Goal: Find specific page/section: Find specific page/section

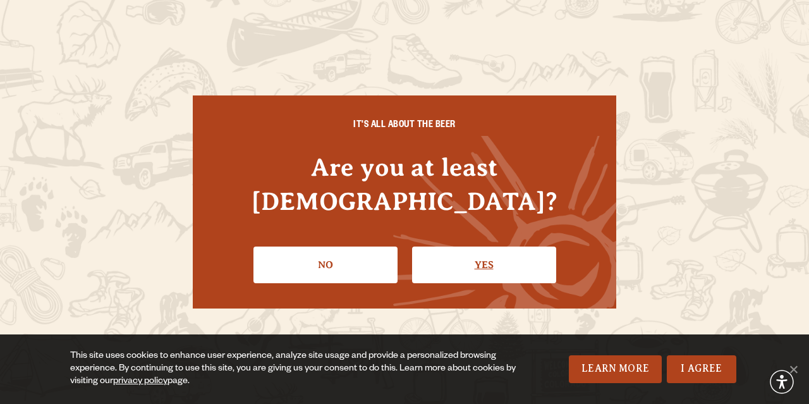
click at [456, 250] on link "Yes" at bounding box center [484, 265] width 144 height 37
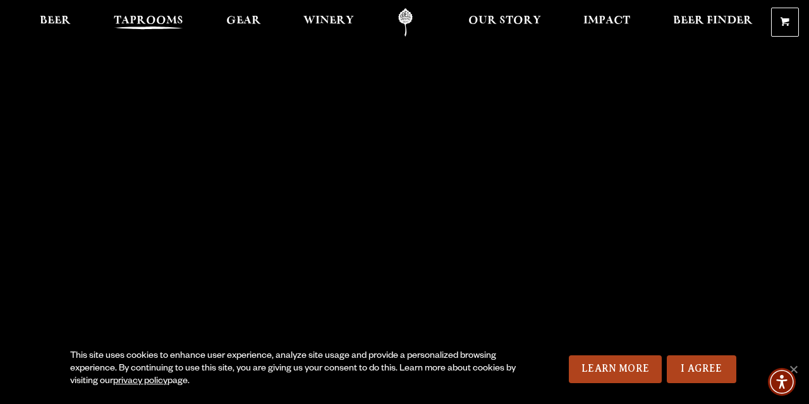
click at [145, 17] on span "Taprooms" at bounding box center [149, 21] width 70 height 10
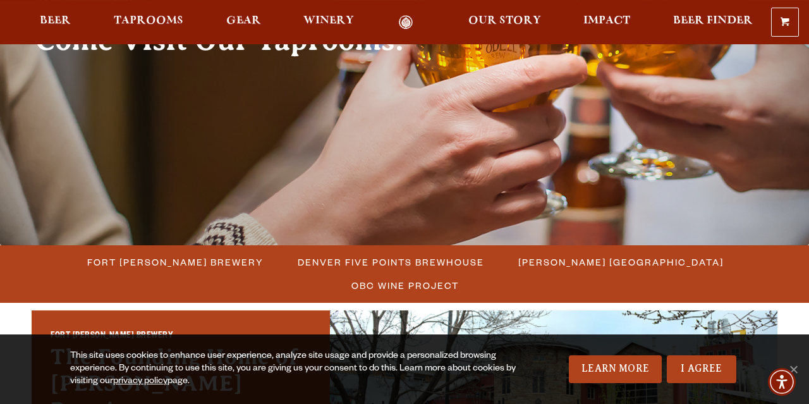
scroll to position [169, 0]
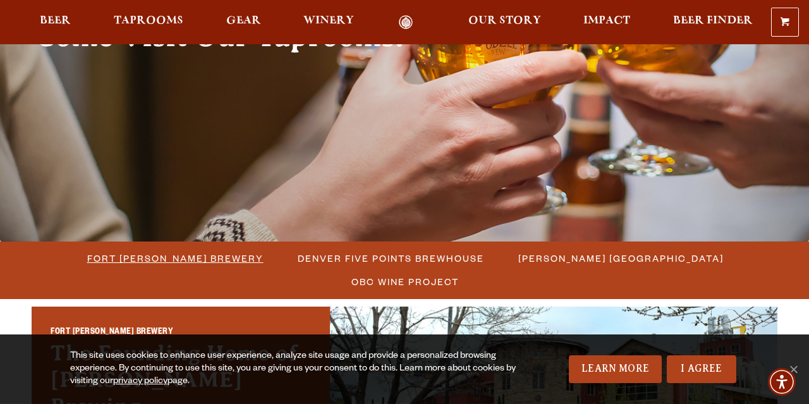
click at [149, 261] on span "Fort [PERSON_NAME] Brewery" at bounding box center [175, 258] width 176 height 18
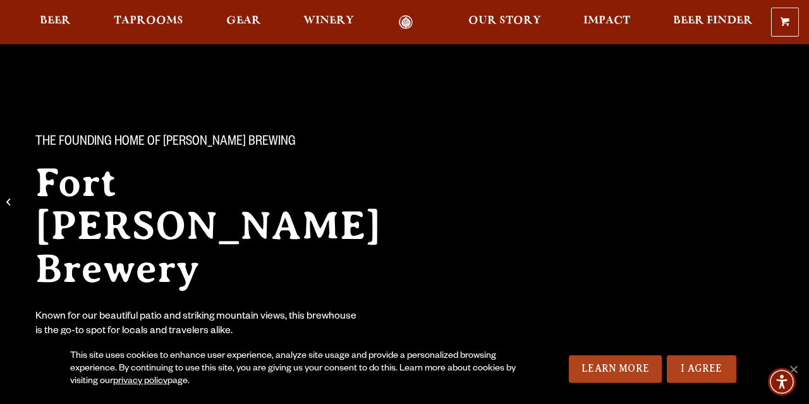
scroll to position [51, 0]
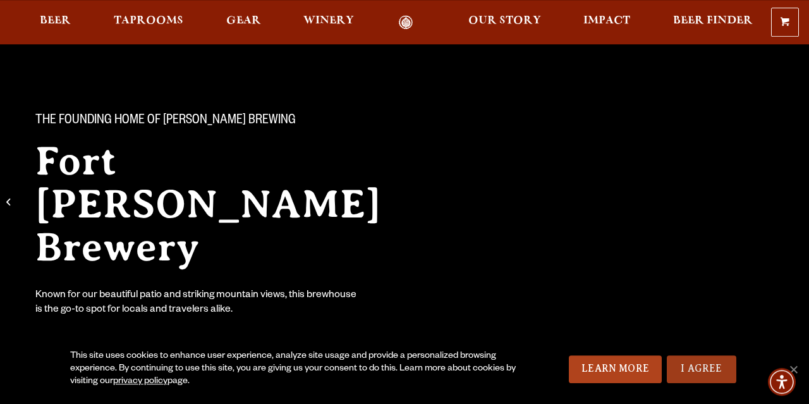
click at [690, 377] on link "I Agree" at bounding box center [702, 369] width 70 height 28
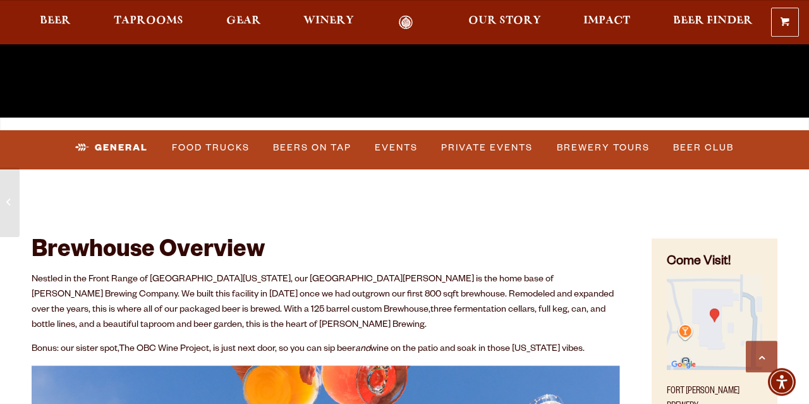
scroll to position [341, 0]
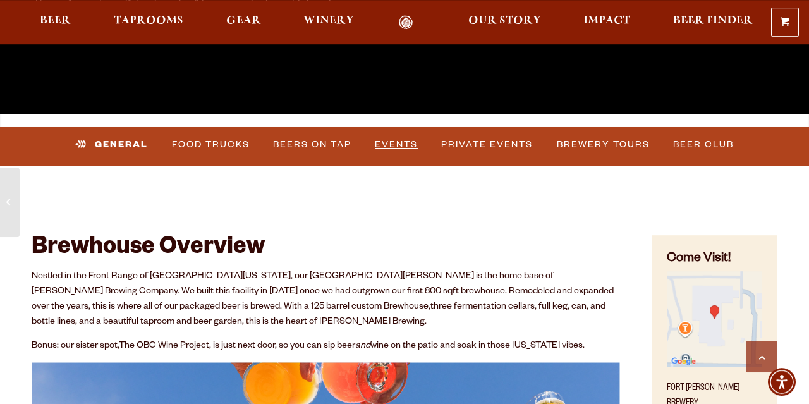
click at [398, 147] on link "Events" at bounding box center [396, 144] width 53 height 29
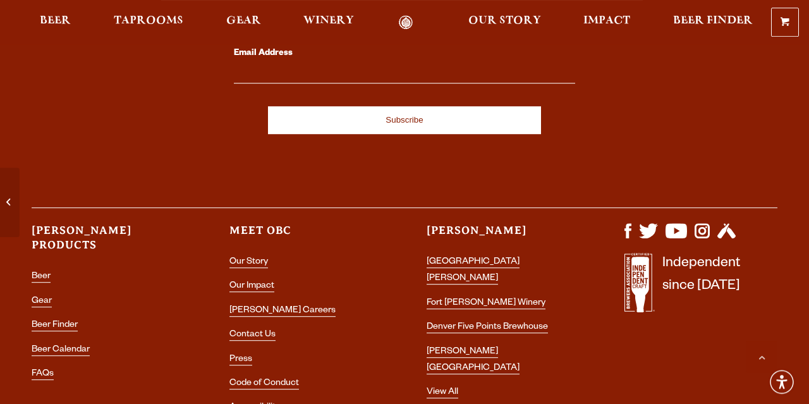
scroll to position [5473, 0]
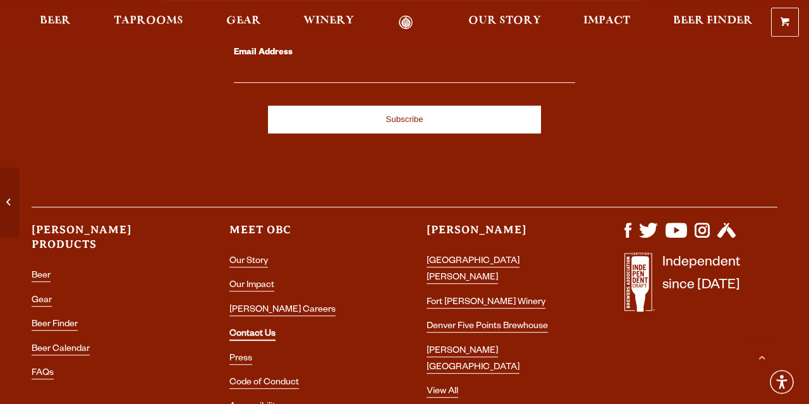
click at [260, 329] on link "Contact Us" at bounding box center [252, 334] width 46 height 11
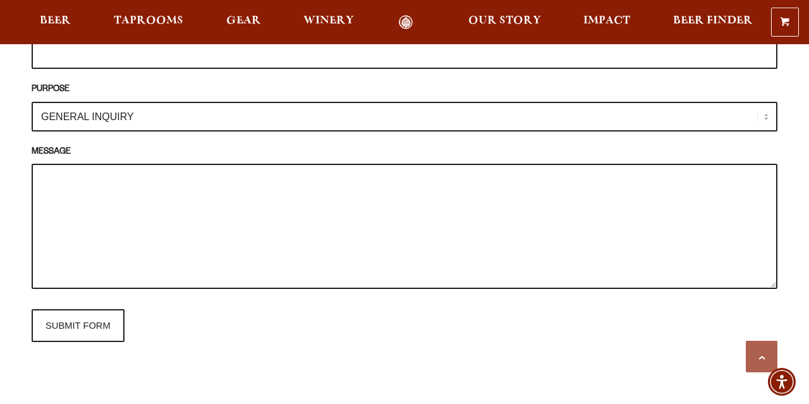
scroll to position [1298, 0]
click at [32, 101] on select "GENERAL INQUIRY TAPROOM / BREWERY WINERY BOOK A TOUR MEDIA INQUIRY GEAR SHOP OD…" at bounding box center [405, 116] width 746 height 30
select select "TAPROOM / BREWERY"
click option "TAPROOM / BREWERY" at bounding box center [0, 0] width 0 height 0
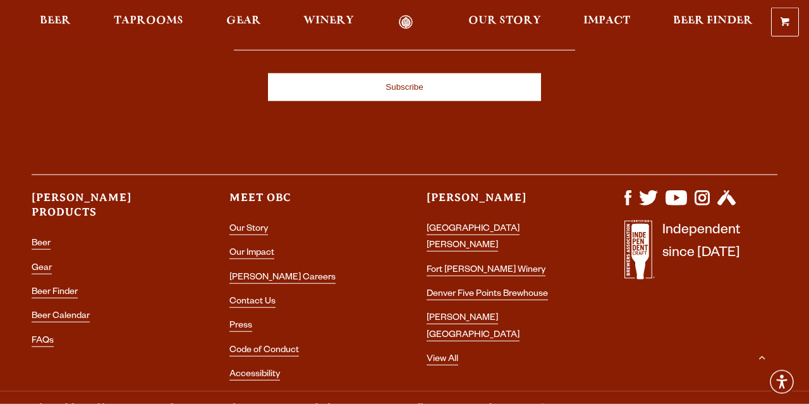
scroll to position [2525, 0]
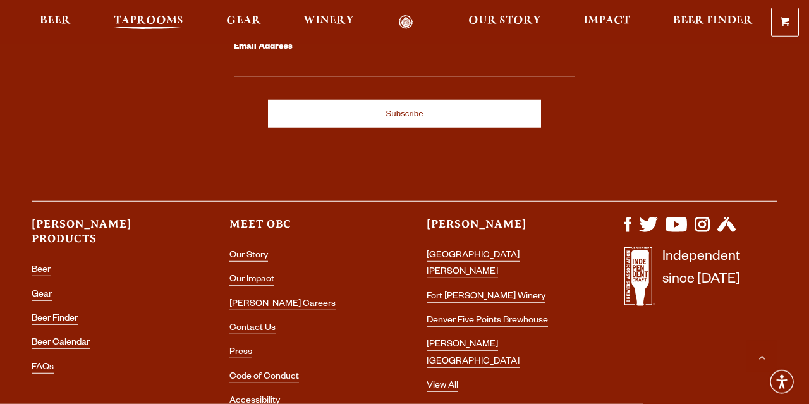
click at [176, 23] on span "Taprooms" at bounding box center [149, 21] width 70 height 10
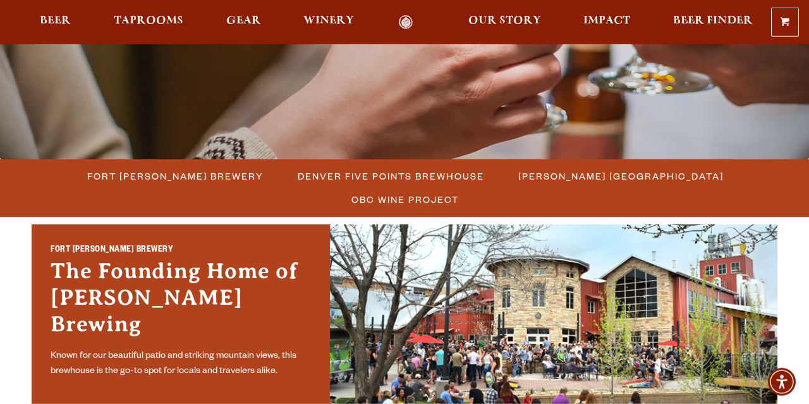
scroll to position [257, 0]
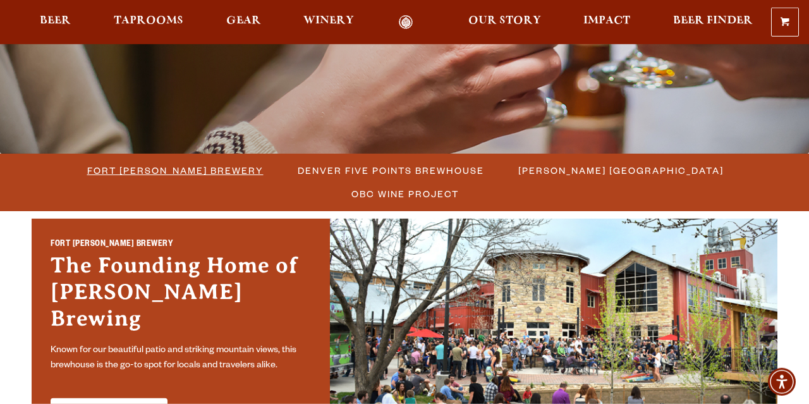
click at [150, 170] on span "Fort [PERSON_NAME] Brewery" at bounding box center [175, 170] width 176 height 18
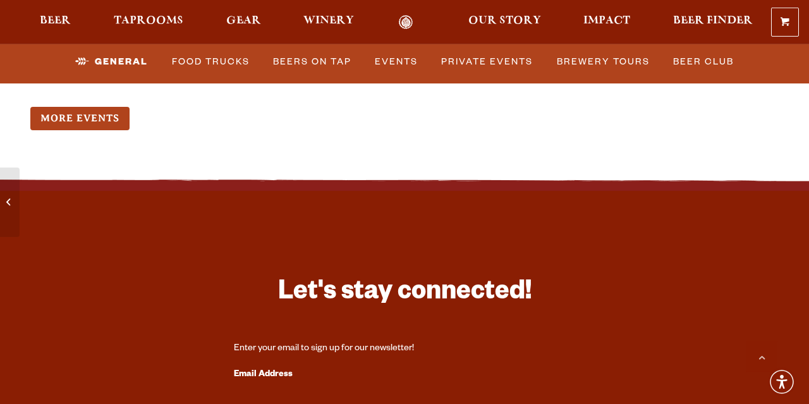
scroll to position [5140, 0]
